Goal: Download file/media

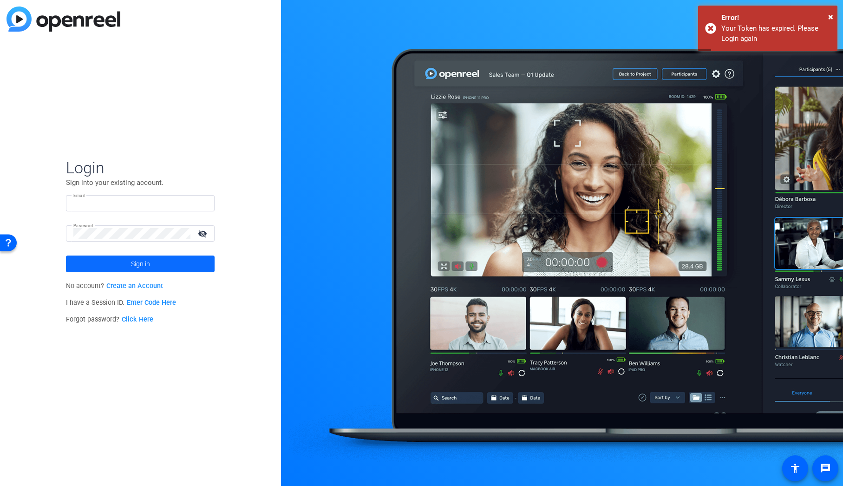
type input "laura@ideadecanter.com"
click at [149, 265] on span "Sign in" at bounding box center [140, 263] width 19 height 23
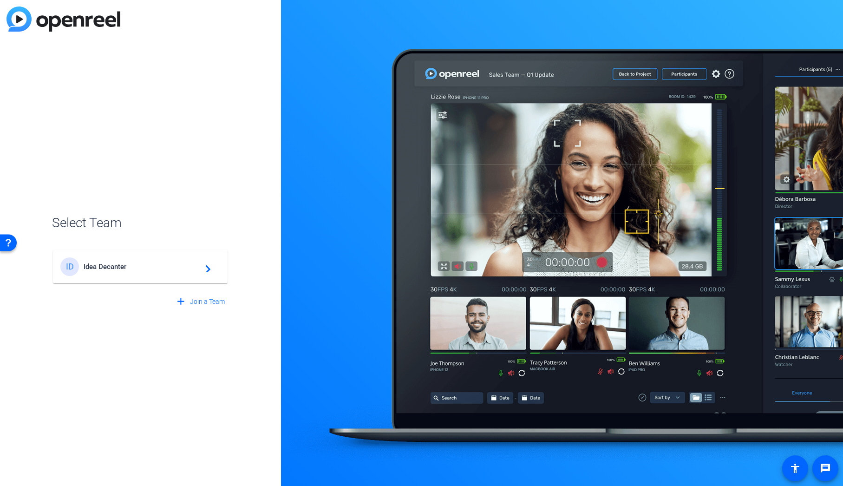
click at [130, 266] on span "Idea Decanter" at bounding box center [142, 267] width 116 height 8
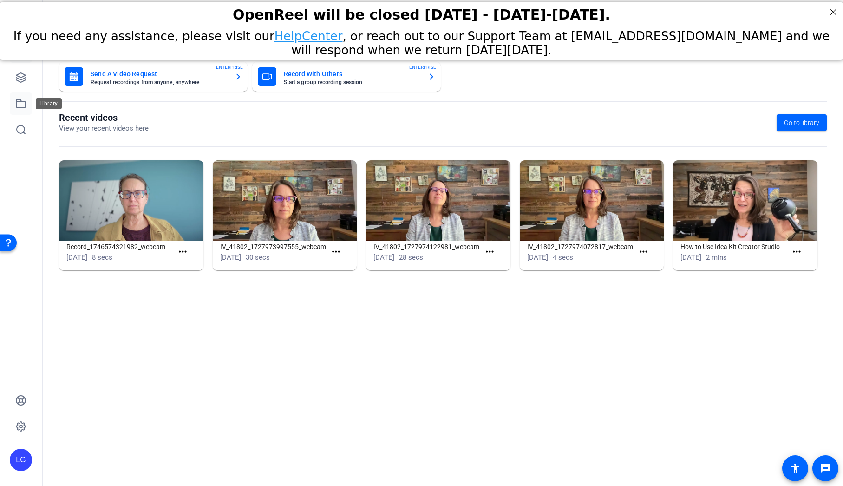
click at [21, 104] on icon at bounding box center [20, 103] width 11 height 11
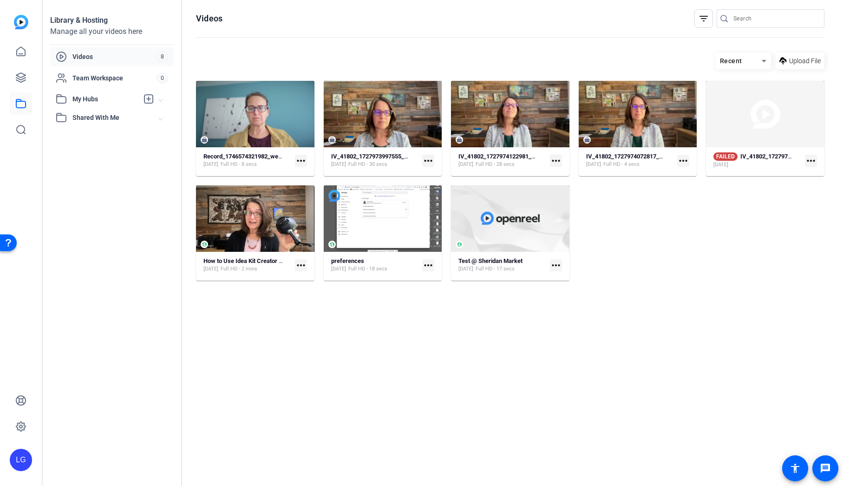
click at [751, 18] on input "Search" at bounding box center [776, 18] width 84 height 11
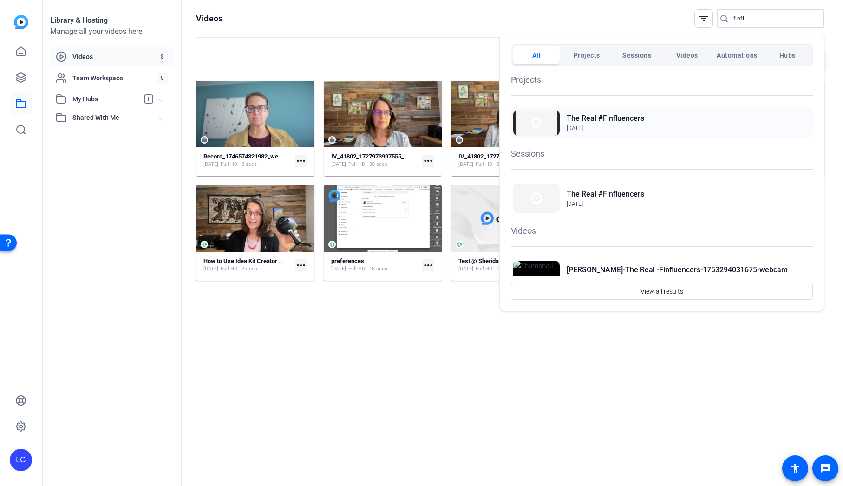
type input "finfl"
click at [630, 122] on h2 "The Real #Finfluencers" at bounding box center [606, 118] width 78 height 11
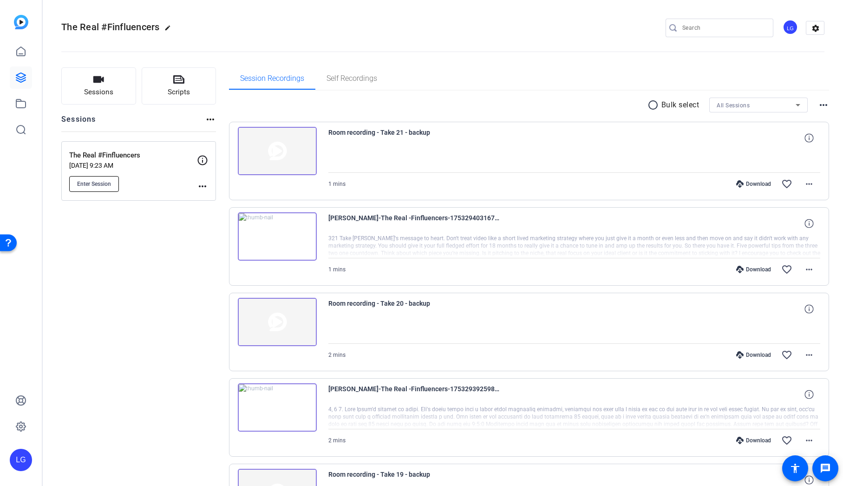
click at [102, 184] on span "Enter Session" at bounding box center [94, 183] width 34 height 7
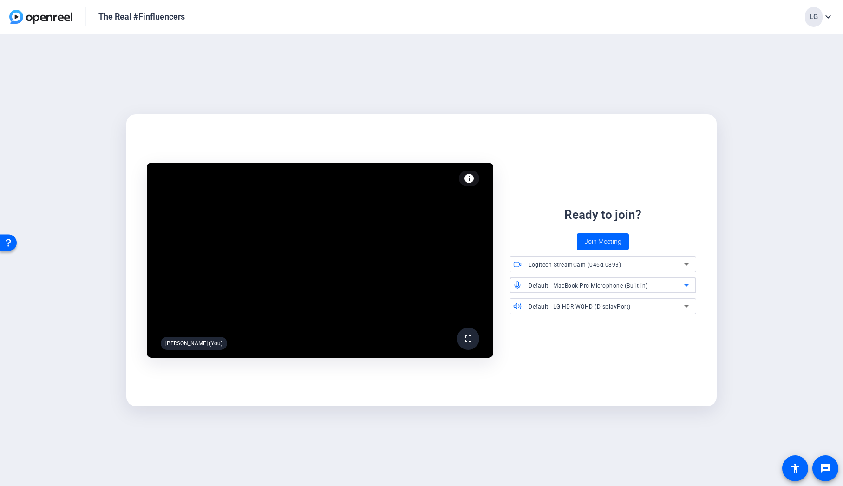
click at [689, 287] on icon at bounding box center [686, 285] width 11 height 11
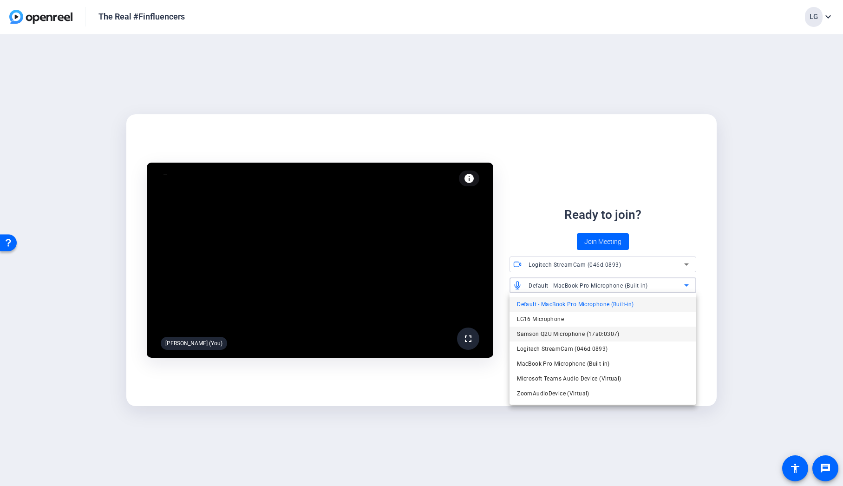
click at [663, 340] on mat-option "Samson Q2U Microphone (17a0:0307)" at bounding box center [603, 334] width 187 height 15
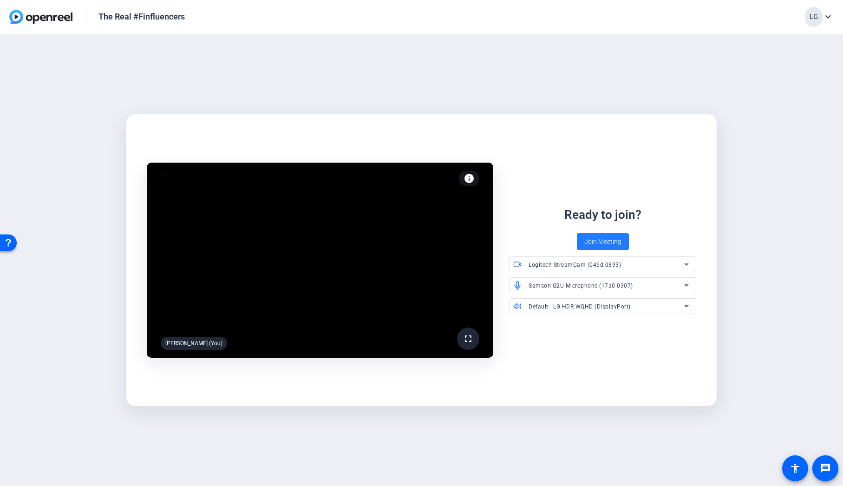
click at [607, 241] on span "Join Meeting" at bounding box center [603, 242] width 37 height 10
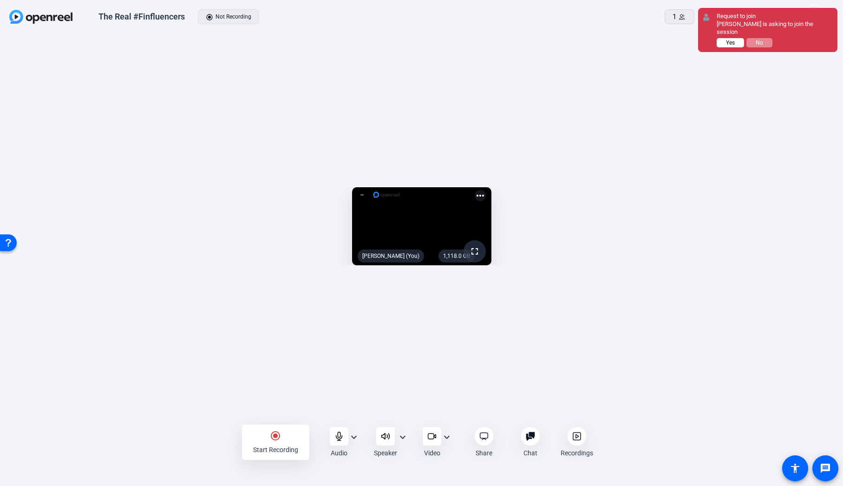
click at [730, 39] on span "Yes" at bounding box center [730, 42] width 9 height 7
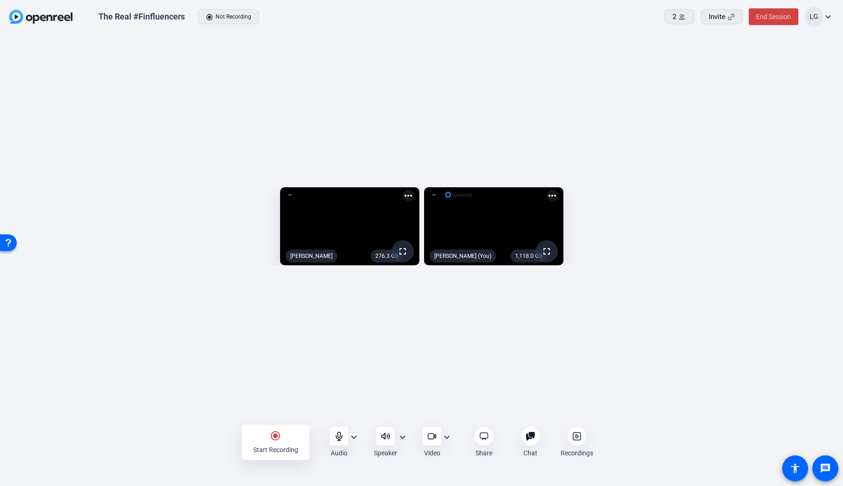
click at [272, 440] on mat-icon "radio_button_checked" at bounding box center [275, 435] width 11 height 11
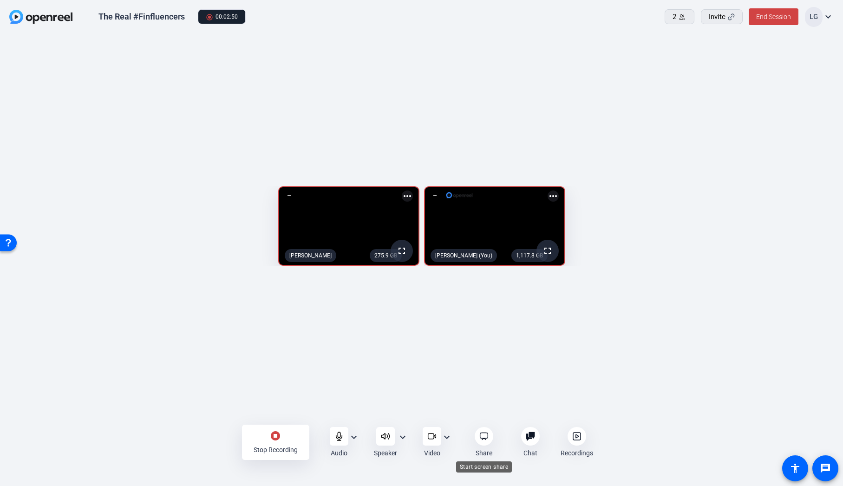
click at [484, 438] on icon at bounding box center [484, 436] width 8 height 7
click at [487, 439] on icon at bounding box center [484, 436] width 9 height 9
click at [481, 437] on icon at bounding box center [484, 436] width 9 height 9
click at [276, 435] on mat-icon "stop_circle" at bounding box center [275, 435] width 11 height 11
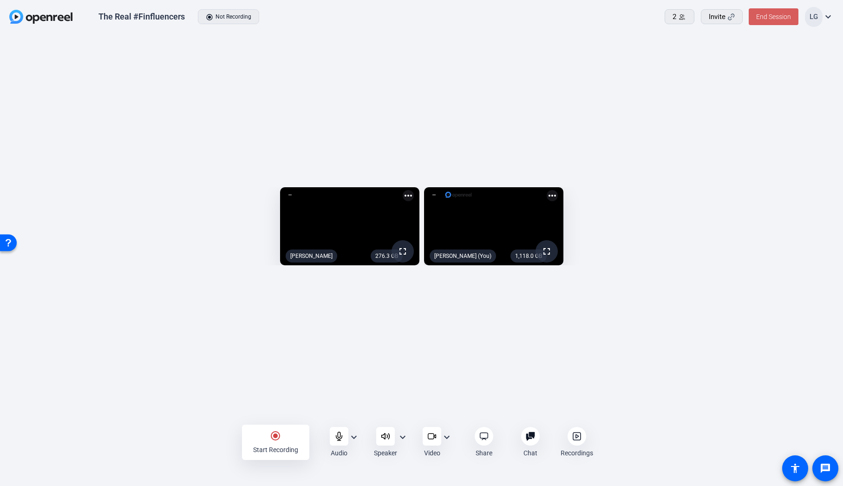
click at [776, 17] on span "End Session" at bounding box center [773, 16] width 35 height 7
click at [758, 58] on span "End Session For All" at bounding box center [748, 59] width 54 height 11
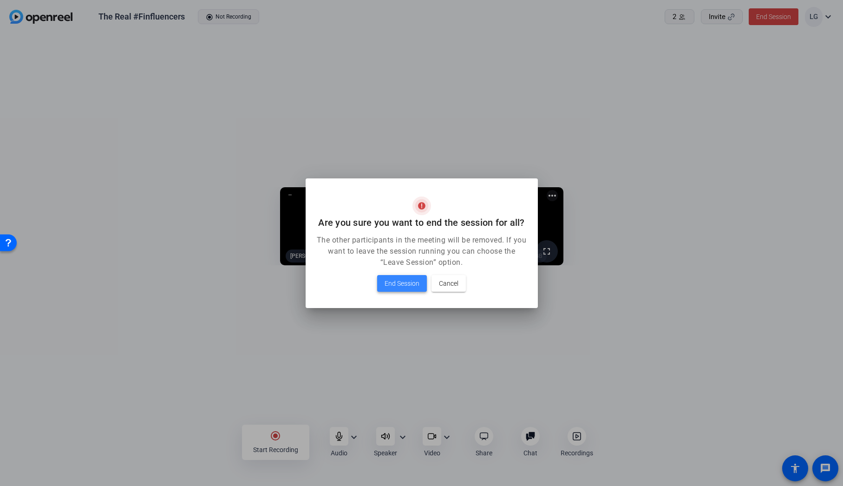
click at [413, 287] on button "End Session" at bounding box center [402, 283] width 50 height 17
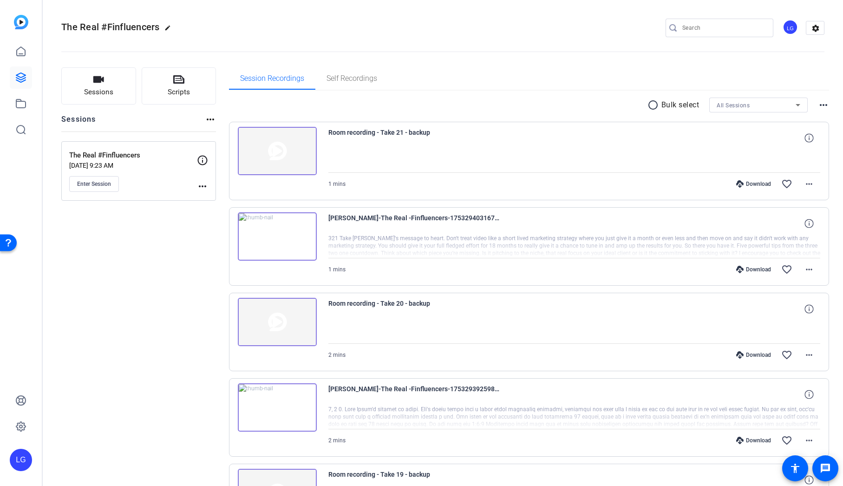
scroll to position [1, 0]
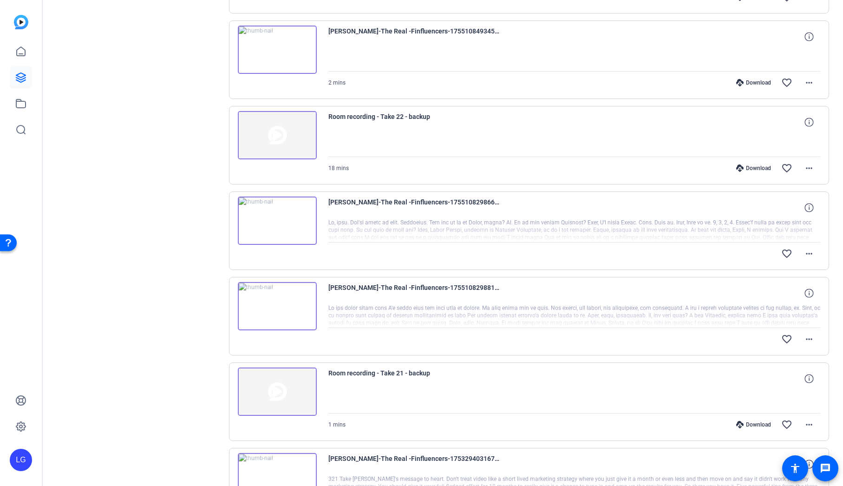
scroll to position [268, 0]
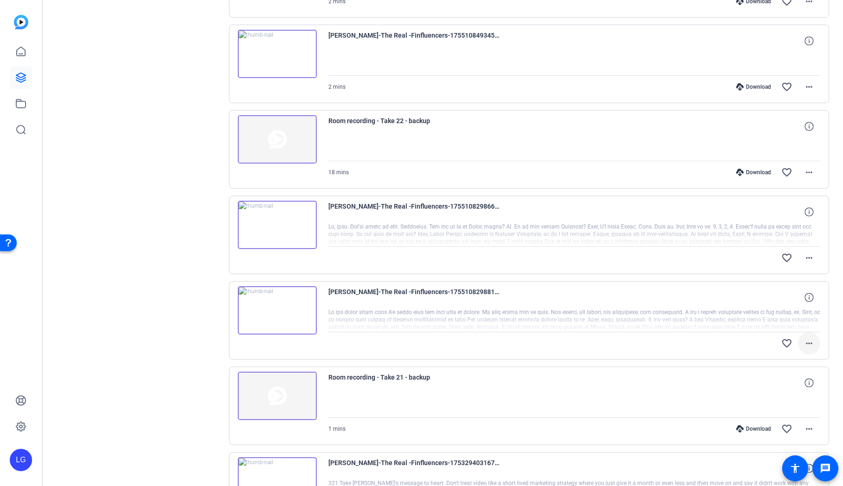
click at [809, 343] on mat-icon "more_horiz" at bounding box center [809, 343] width 11 height 11
click at [807, 258] on div at bounding box center [421, 243] width 843 height 486
click at [810, 255] on mat-icon "more_horiz" at bounding box center [809, 257] width 11 height 11
click at [819, 183] on div at bounding box center [421, 243] width 843 height 486
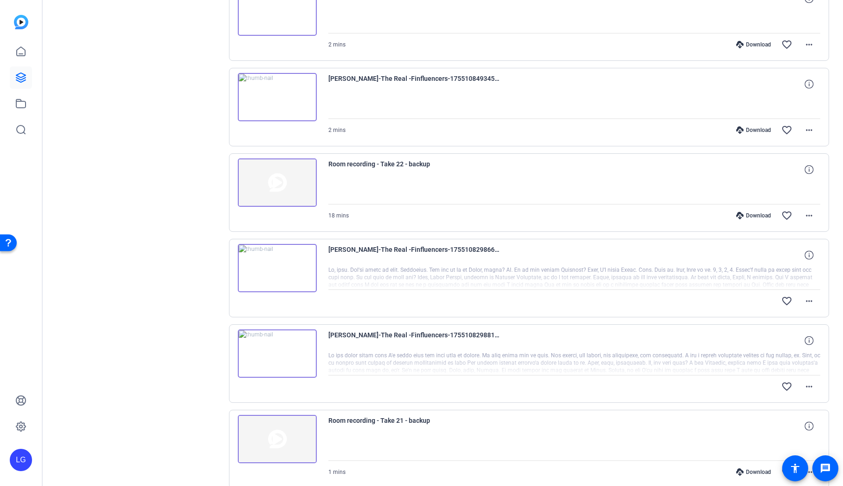
scroll to position [219, 0]
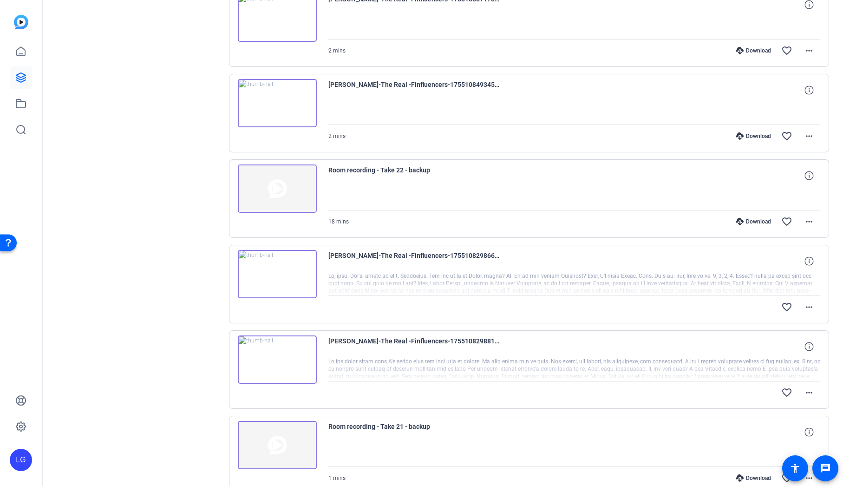
click at [761, 134] on div "Download" at bounding box center [754, 135] width 44 height 7
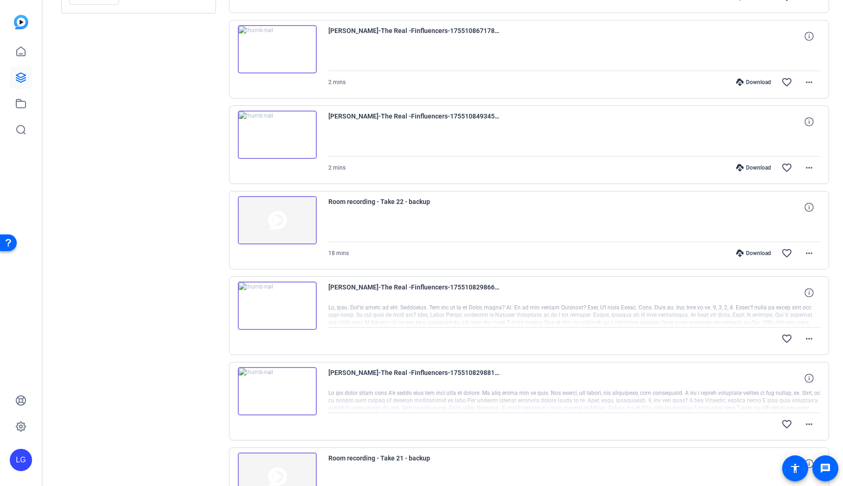
scroll to position [184, 0]
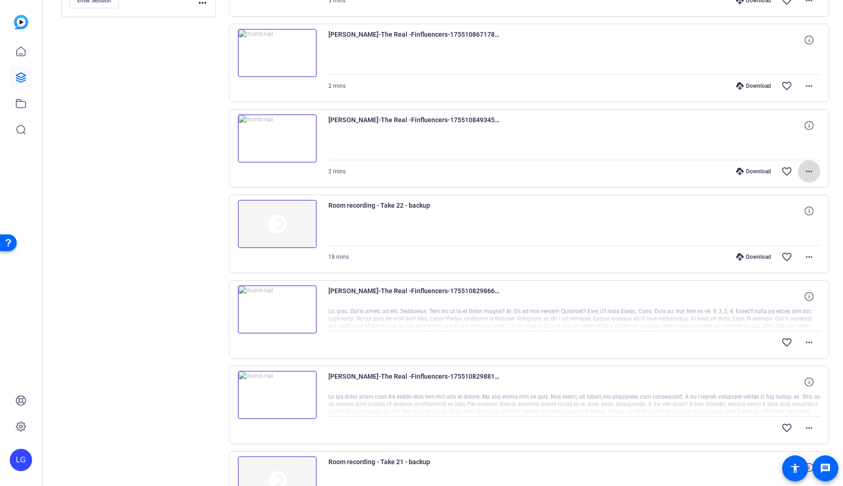
click at [809, 169] on mat-icon "more_horiz" at bounding box center [809, 171] width 11 height 11
click at [789, 212] on span "Download MP4" at bounding box center [788, 214] width 49 height 11
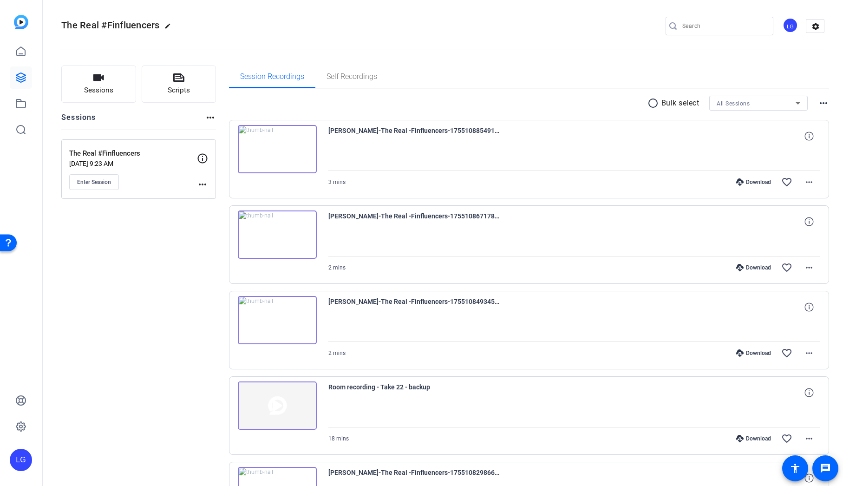
scroll to position [0, 0]
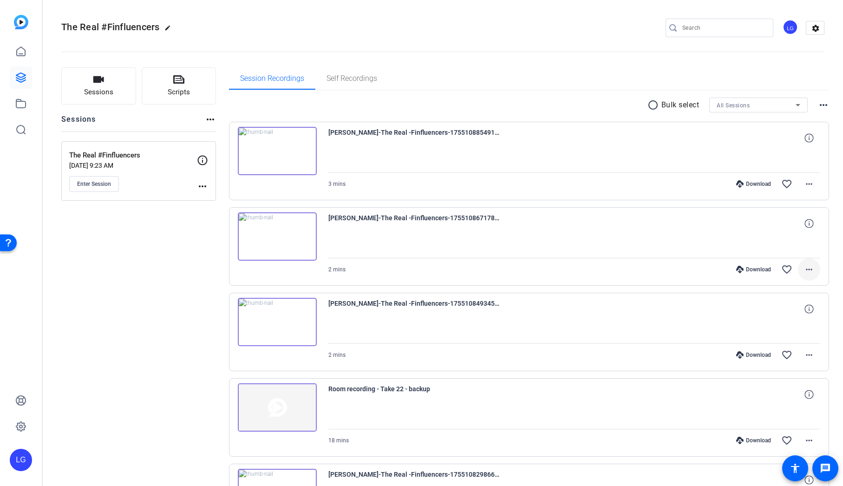
click at [810, 267] on mat-icon "more_horiz" at bounding box center [809, 269] width 11 height 11
click at [794, 308] on span "Download MP4" at bounding box center [788, 312] width 49 height 11
click at [810, 182] on mat-icon "more_horiz" at bounding box center [809, 183] width 11 height 11
click at [790, 229] on span "Download MP4" at bounding box center [788, 226] width 49 height 11
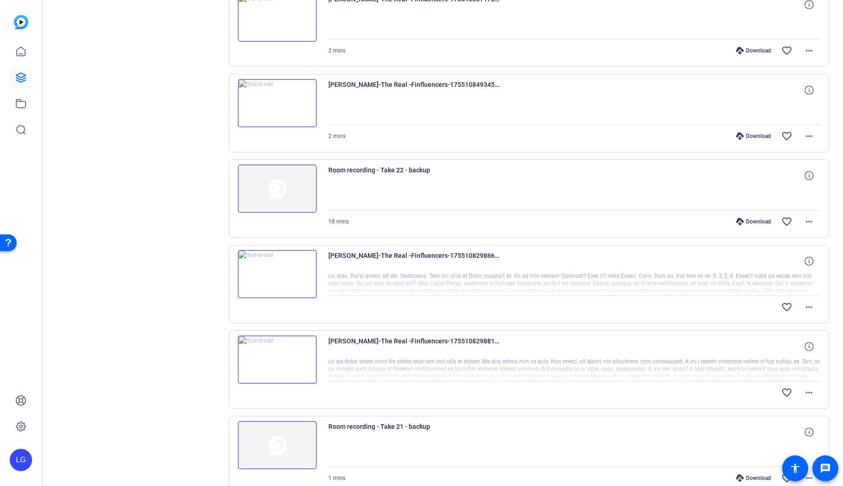
scroll to position [221, 0]
click at [812, 306] on mat-icon "more_horiz" at bounding box center [809, 305] width 11 height 11
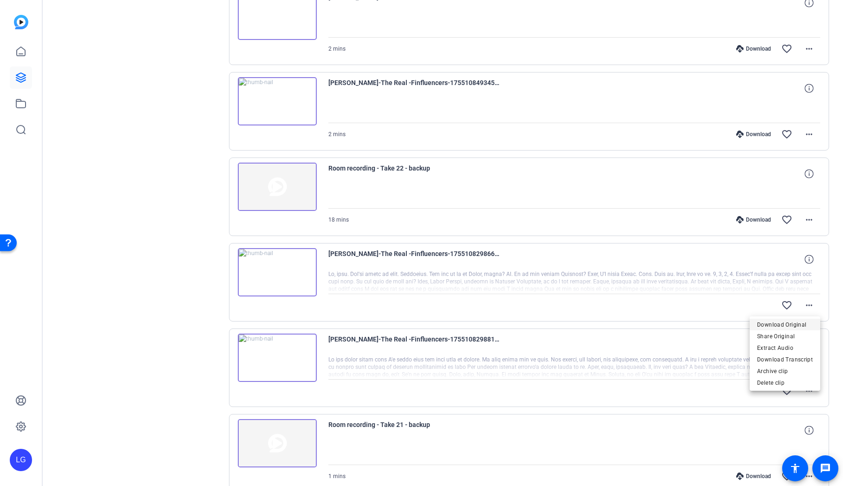
click at [785, 327] on span "Download Original" at bounding box center [785, 324] width 56 height 11
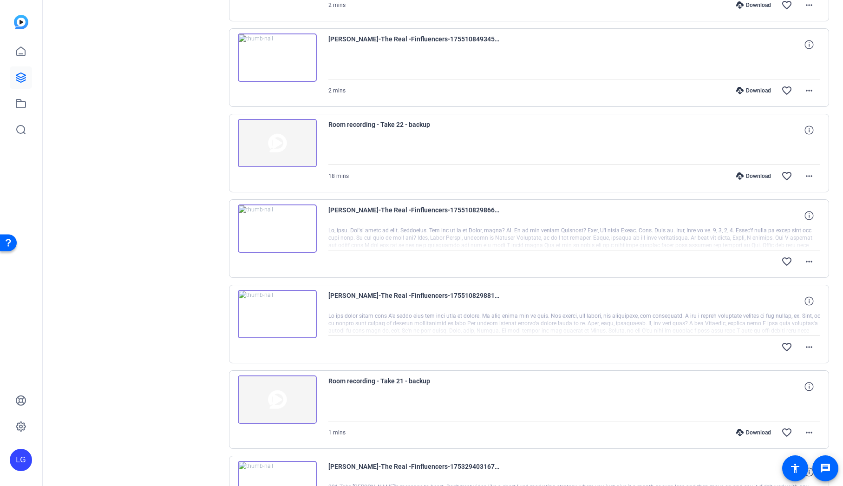
scroll to position [264, 0]
click at [809, 346] on mat-icon "more_horiz" at bounding box center [809, 347] width 11 height 11
click at [781, 367] on span "Download Original" at bounding box center [785, 366] width 56 height 11
click at [809, 175] on mat-icon "more_horiz" at bounding box center [809, 176] width 11 height 11
click at [671, 164] on div at bounding box center [421, 243] width 843 height 486
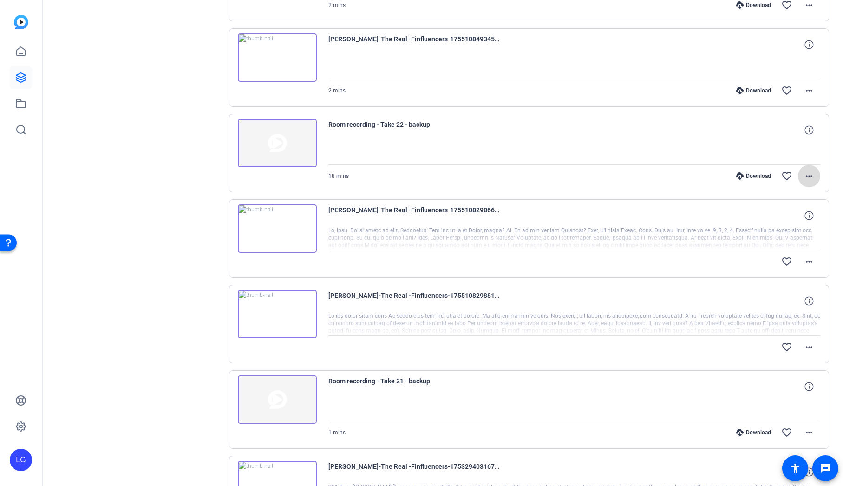
click at [804, 176] on mat-icon "more_horiz" at bounding box center [809, 176] width 11 height 11
click at [793, 193] on span "Download Original" at bounding box center [788, 195] width 49 height 11
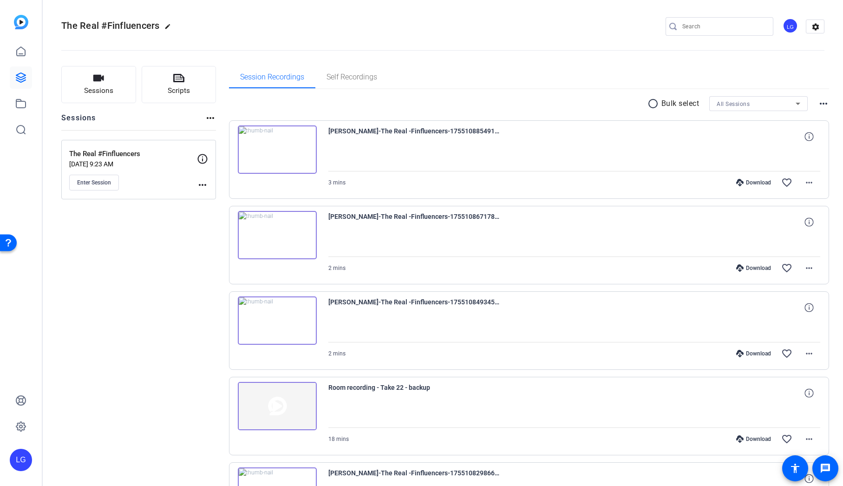
scroll to position [0, 0]
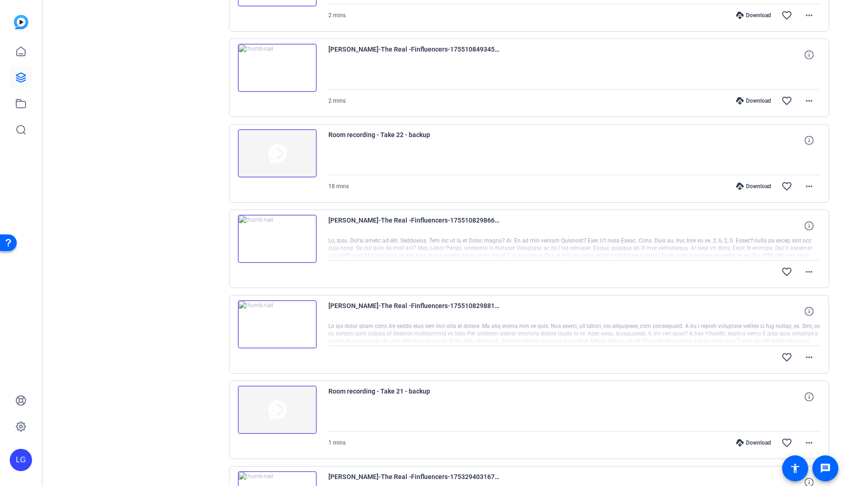
scroll to position [255, 0]
click at [811, 271] on mat-icon "more_horiz" at bounding box center [809, 270] width 11 height 11
click at [831, 256] on div at bounding box center [421, 243] width 843 height 486
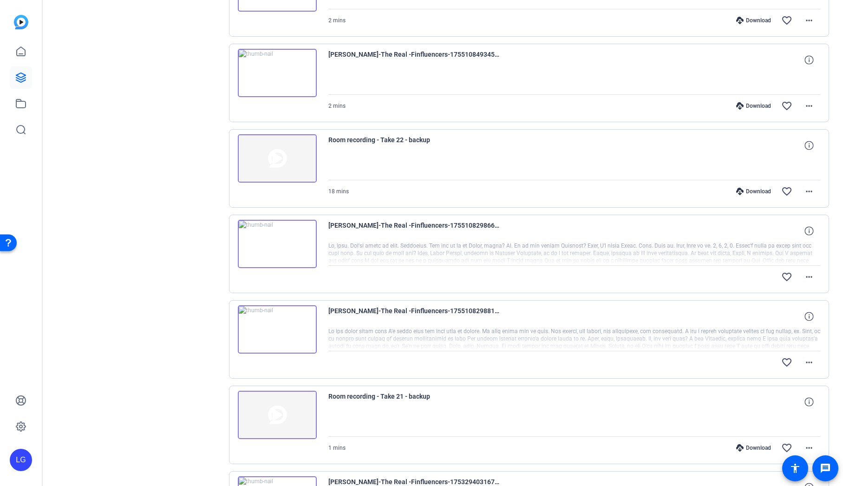
scroll to position [248, 0]
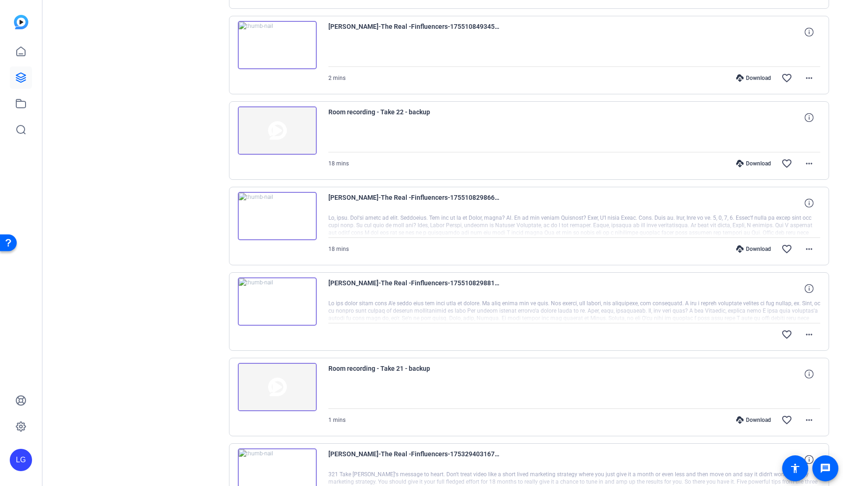
scroll to position [278, 0]
click at [805, 249] on mat-icon "more_horiz" at bounding box center [809, 247] width 11 height 11
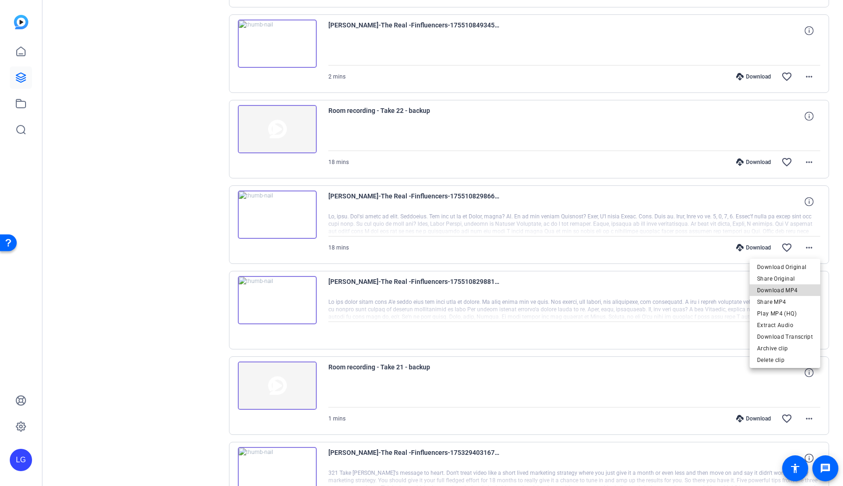
click at [790, 292] on span "Download MP4" at bounding box center [785, 290] width 56 height 11
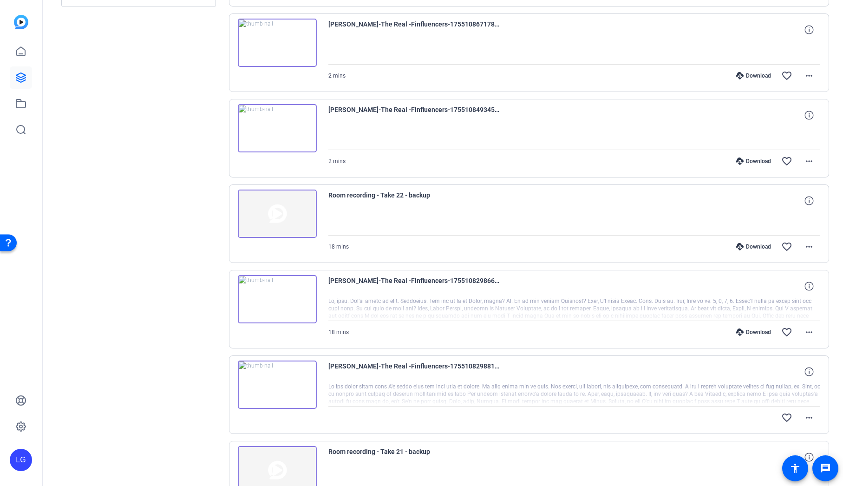
scroll to position [0, 0]
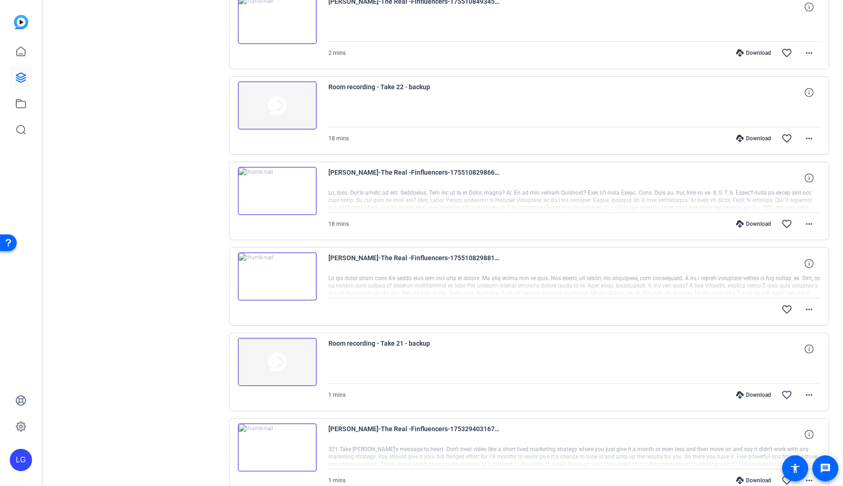
scroll to position [302, 0]
click at [750, 281] on div at bounding box center [575, 286] width 493 height 23
click at [808, 308] on mat-icon "more_horiz" at bounding box center [809, 309] width 11 height 11
click at [621, 283] on div at bounding box center [421, 243] width 843 height 486
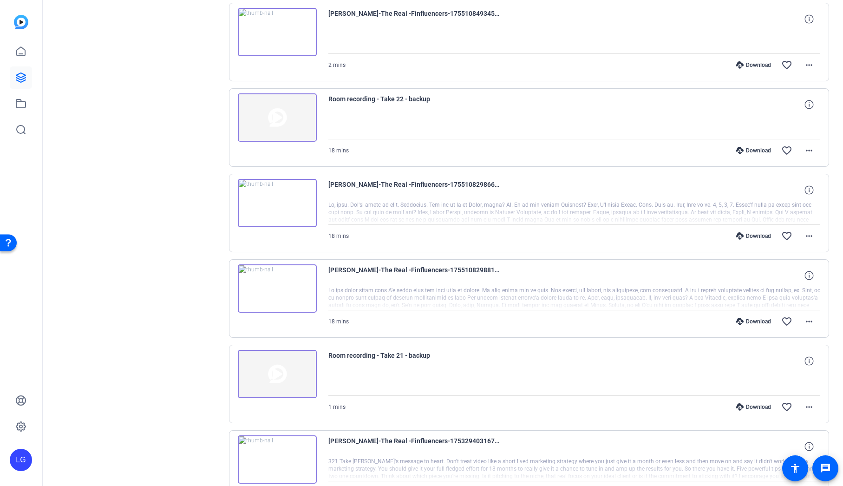
scroll to position [289, 0]
click at [810, 321] on mat-icon "more_horiz" at bounding box center [809, 322] width 11 height 11
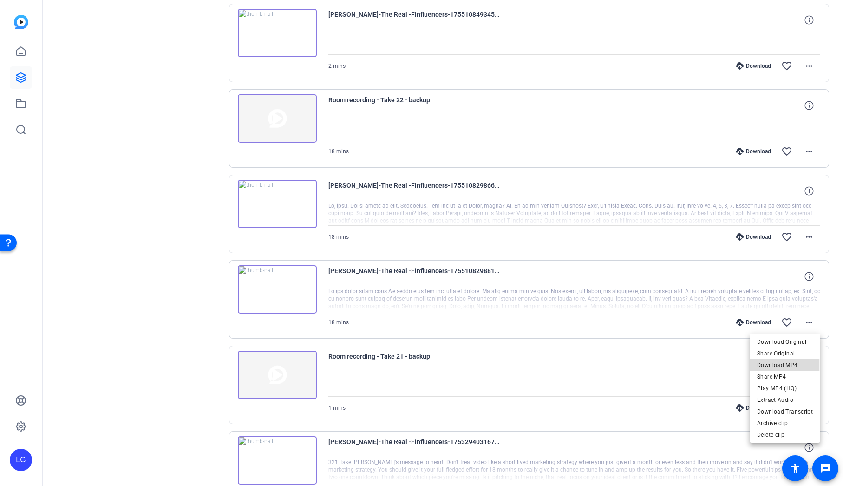
click at [775, 365] on span "Download MP4" at bounding box center [785, 365] width 56 height 11
